Goal: Information Seeking & Learning: Find contact information

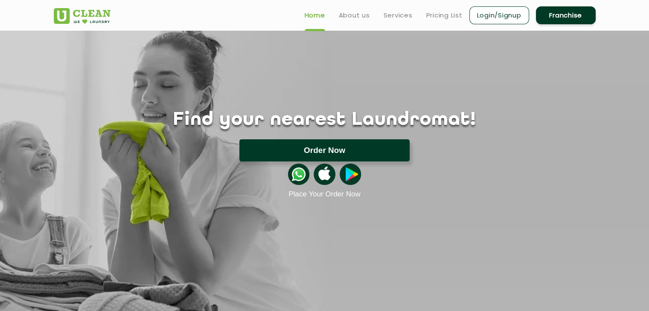
click at [367, 145] on button "Order Now" at bounding box center [324, 151] width 170 height 22
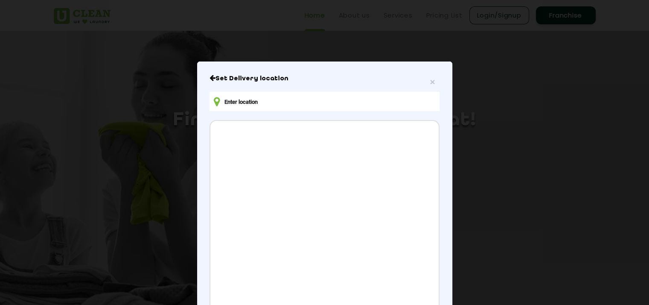
click at [265, 104] on input "text" at bounding box center [325, 101] width 230 height 19
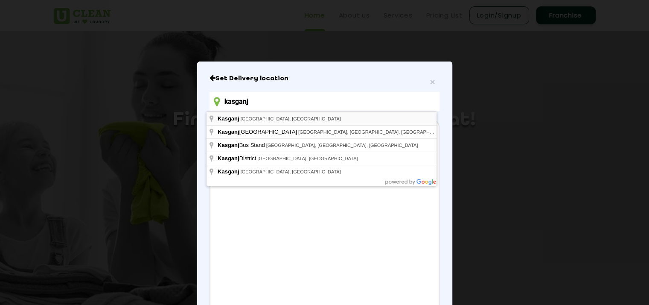
type input "Kasganj, Uttar Pradesh, India"
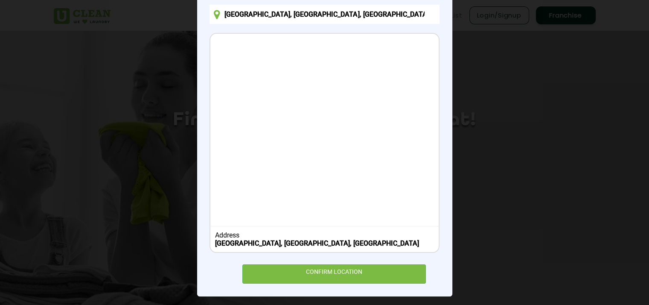
scroll to position [91, 0]
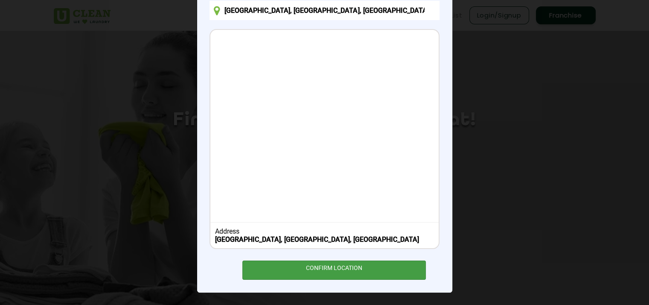
click at [334, 272] on div "CONFIRM LOCATION" at bounding box center [334, 269] width 184 height 19
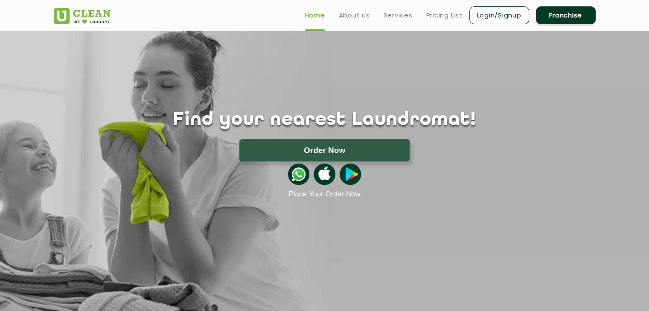
click at [355, 10] on li "About us" at bounding box center [354, 15] width 31 height 11
click at [355, 17] on link "About us" at bounding box center [354, 15] width 31 height 10
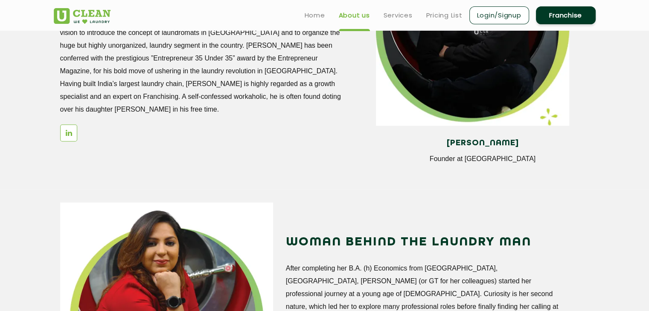
scroll to position [745, 0]
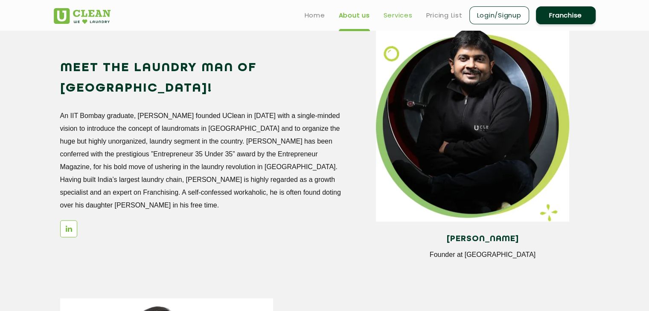
click at [397, 10] on link "Services" at bounding box center [398, 15] width 29 height 10
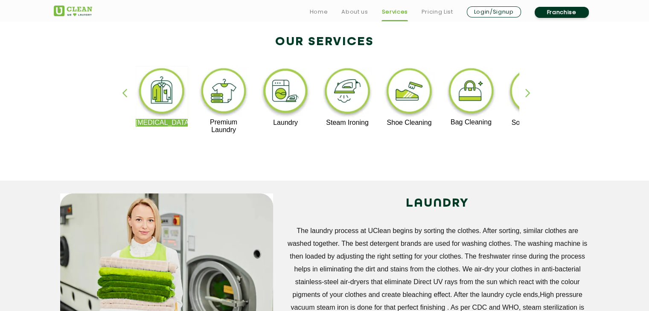
scroll to position [179, 0]
click at [527, 90] on div "button" at bounding box center [531, 99] width 13 height 23
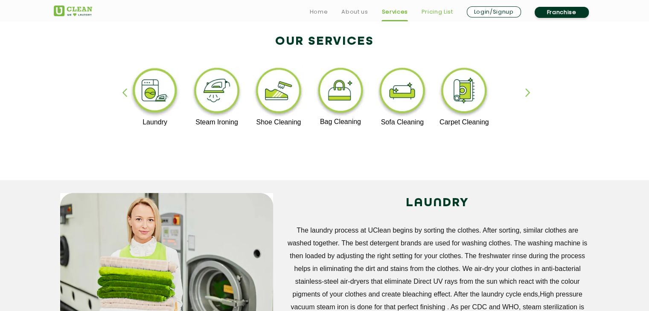
click at [450, 12] on link "Pricing List" at bounding box center [438, 12] width 32 height 10
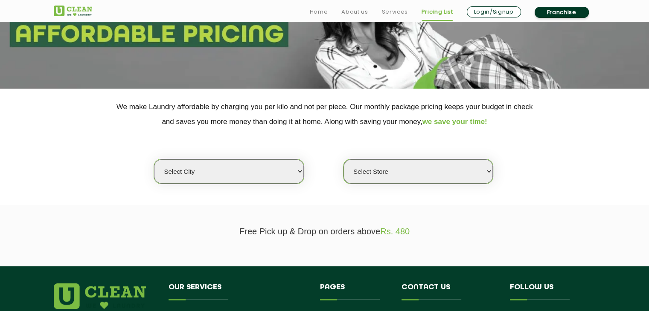
scroll to position [109, 0]
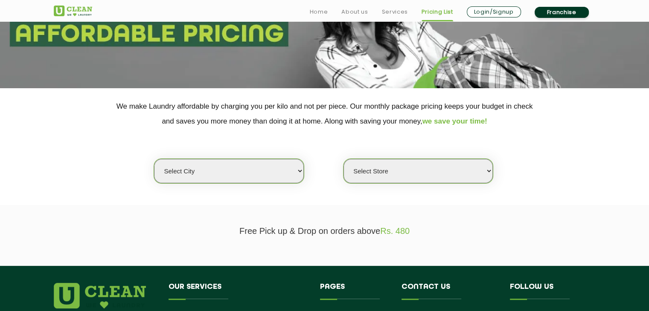
click at [292, 168] on select "Select city Aalo Agartala Agra Ahmedabad Akola Aligarh Alwar - UClean Select Am…" at bounding box center [228, 171] width 149 height 24
select select "1"
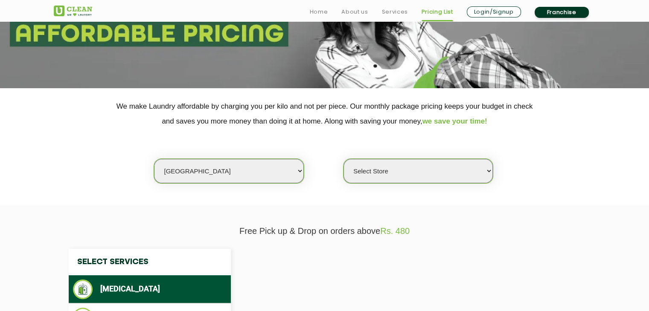
click at [340, 233] on p "Free Pick up & Drop on orders above Rs. 480" at bounding box center [325, 232] width 542 height 10
click at [435, 181] on select "Select Store" at bounding box center [418, 171] width 149 height 24
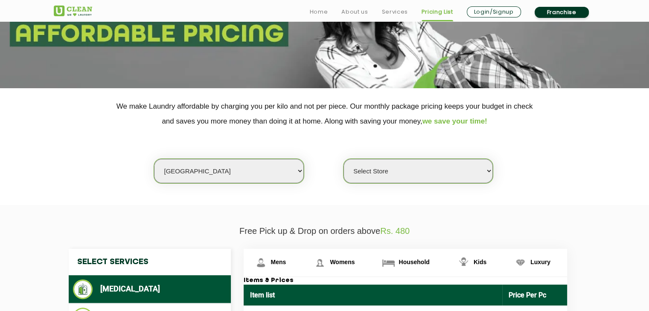
select select "184"
click at [344, 159] on select "Select Store UClean Vasant Kunj UClean Greater Kailash 2 UClean Dwarka UClean R…" at bounding box center [418, 171] width 149 height 24
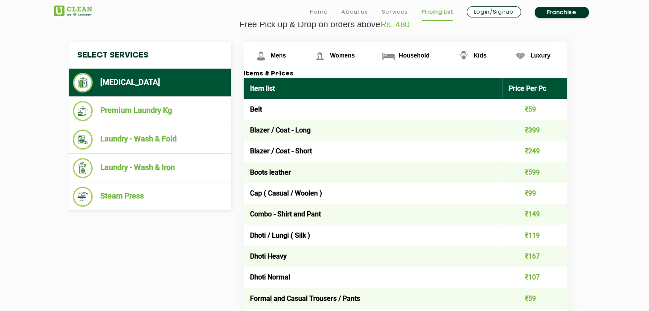
scroll to position [317, 0]
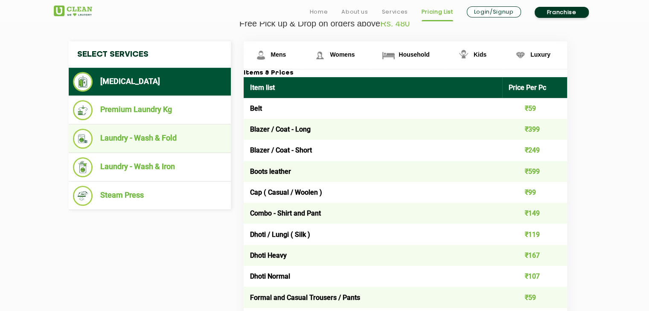
click at [186, 135] on li "Laundry - Wash & Fold" at bounding box center [150, 139] width 154 height 20
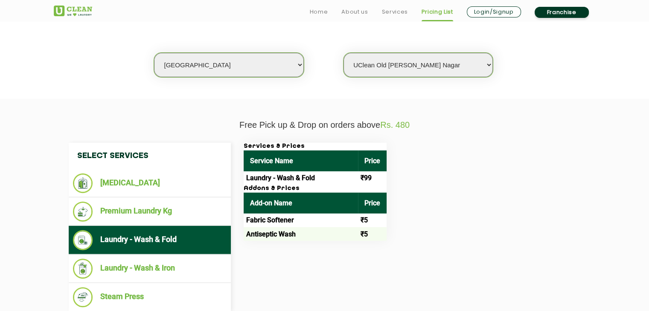
scroll to position [216, 0]
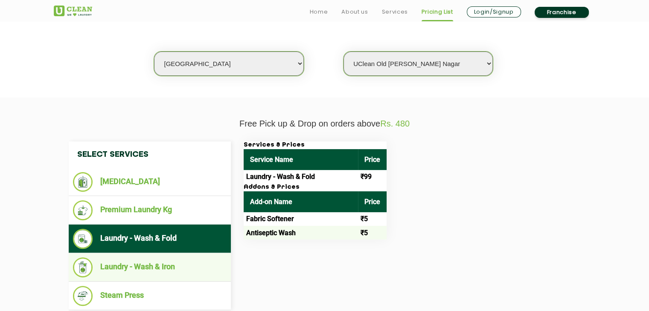
click at [135, 268] on li "Laundry - Wash & Iron" at bounding box center [150, 268] width 154 height 20
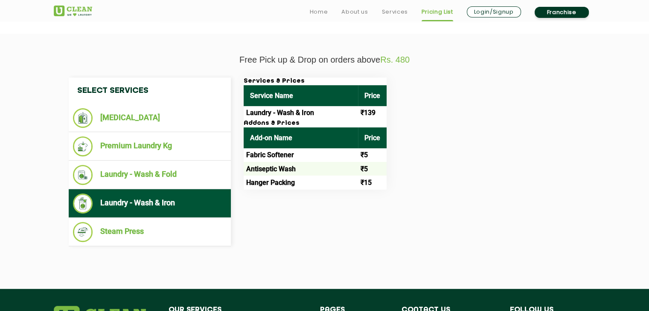
scroll to position [281, 0]
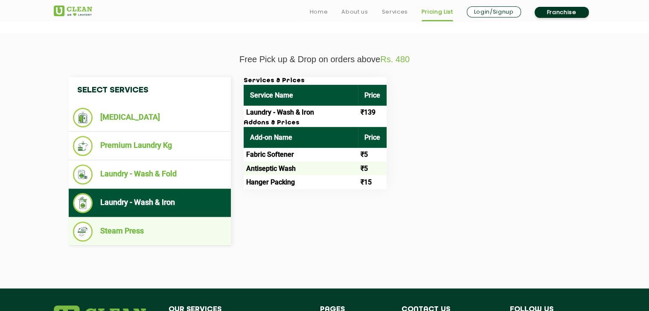
click at [155, 231] on li "Steam Press" at bounding box center [150, 232] width 154 height 20
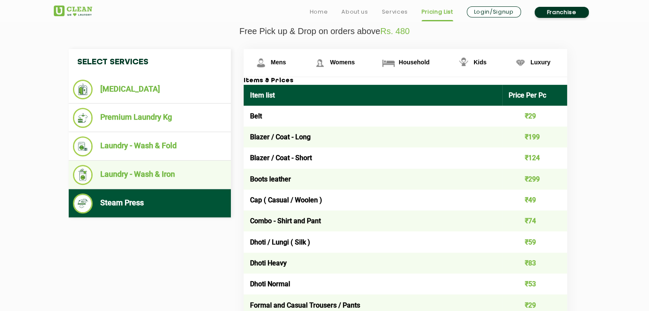
scroll to position [309, 0]
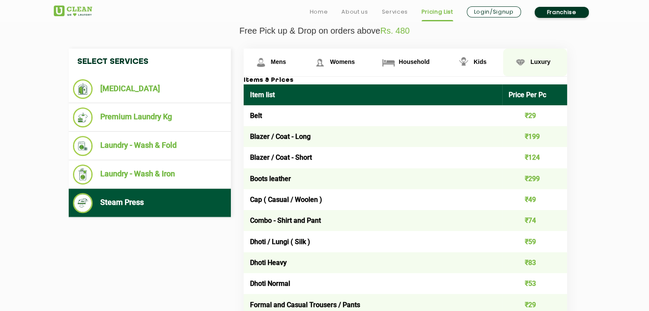
click at [540, 63] on span "Luxury" at bounding box center [540, 61] width 20 height 7
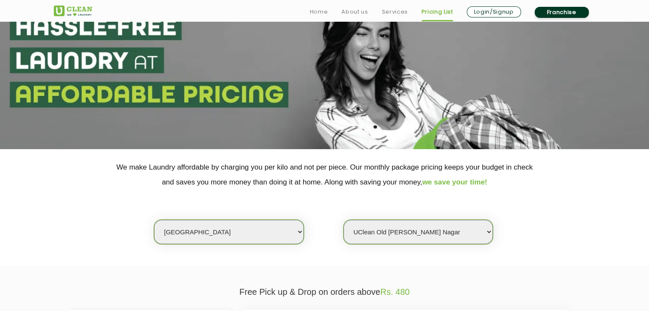
scroll to position [53, 0]
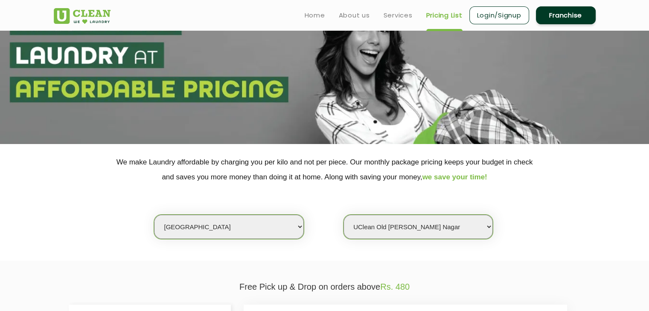
click at [488, 14] on link "Login/Signup" at bounding box center [499, 15] width 60 height 18
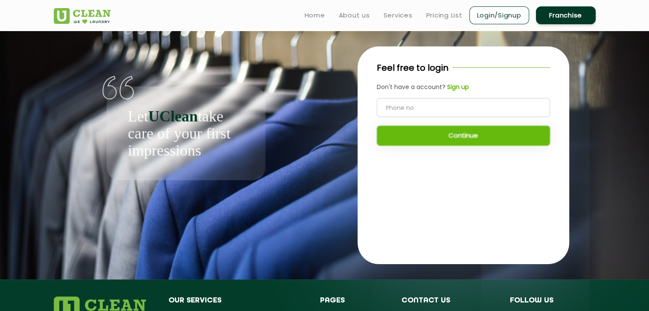
click at [553, 19] on link "Franchise" at bounding box center [566, 15] width 60 height 18
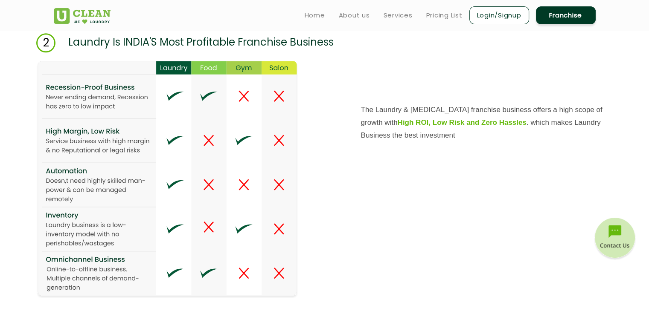
scroll to position [1092, 0]
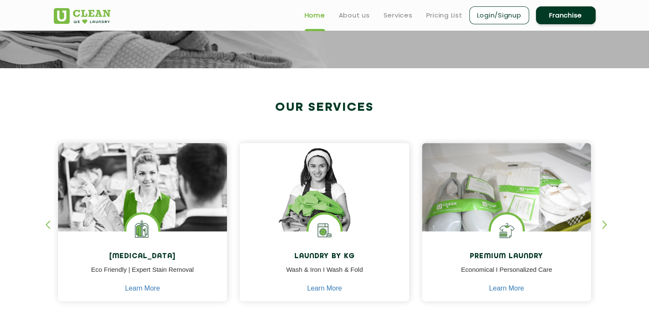
scroll to position [258, 0]
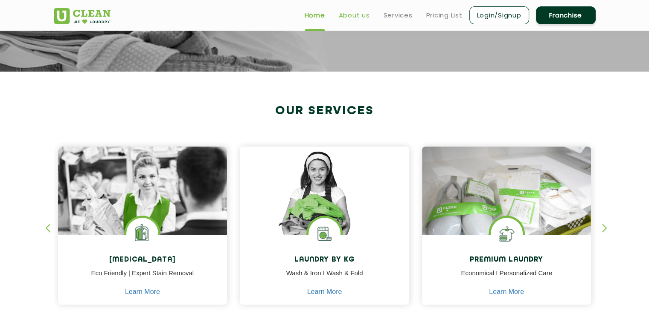
click at [356, 11] on link "About us" at bounding box center [354, 15] width 31 height 10
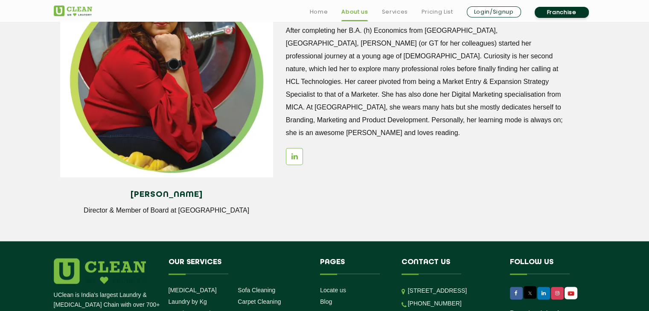
scroll to position [1215, 0]
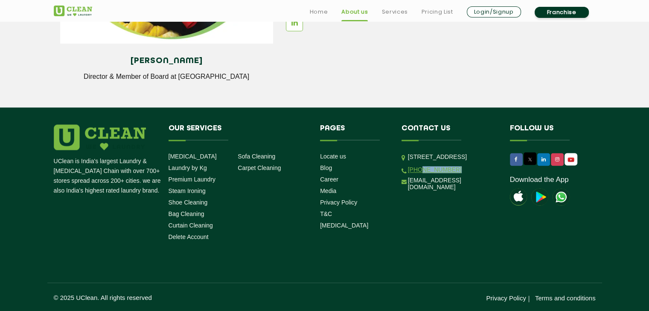
drag, startPoint x: 456, startPoint y: 200, endPoint x: 420, endPoint y: 202, distance: 35.5
click at [420, 174] on li "[PHONE_NUMBER]" at bounding box center [450, 170] width 96 height 8
copy link "9999759911"
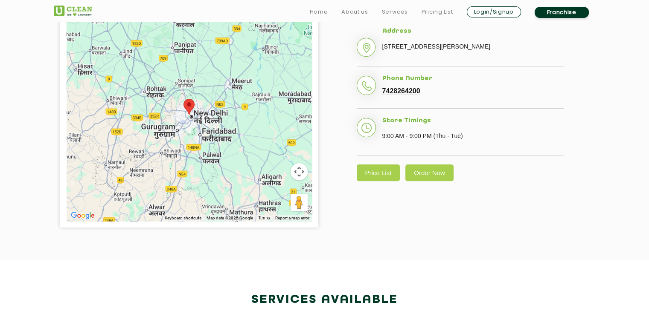
scroll to position [228, 0]
